Goal: Information Seeking & Learning: Learn about a topic

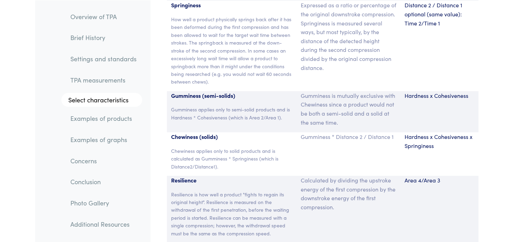
scroll to position [4741, 0]
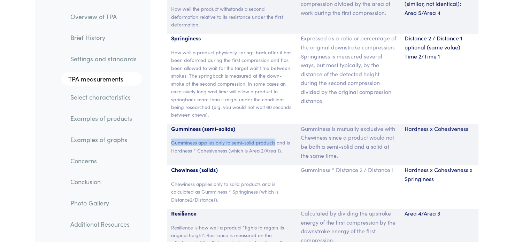
drag, startPoint x: 171, startPoint y: 134, endPoint x: 276, endPoint y: 133, distance: 104.9
click at [276, 139] on p "Gumminess applies only to semi-solid products and is Hardness * Cohesiveness (w…" at bounding box center [232, 147] width 122 height 16
copy p "Gumminess applies only to semi-solid products"
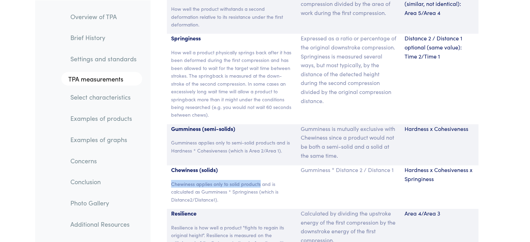
drag, startPoint x: 170, startPoint y: 175, endPoint x: 259, endPoint y: 173, distance: 88.6
click at [259, 173] on div "Chewiness (solids) Chewiness applies only to solid products and is calculated a…" at bounding box center [232, 188] width 130 height 44
copy p "Chewiness applies only to solid products"
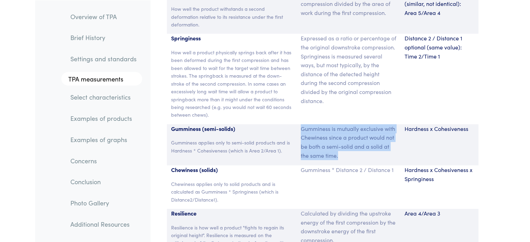
drag, startPoint x: 302, startPoint y: 121, endPoint x: 342, endPoint y: 147, distance: 48.3
click at [342, 147] on p "Gumminess is mutually exclusive with Chewiness since a product would not be bot…" at bounding box center [349, 142] width 96 height 36
copy p "Gumminess is mutually exclusive with Chewiness since a product would not be bot…"
